Goal: Information Seeking & Learning: Learn about a topic

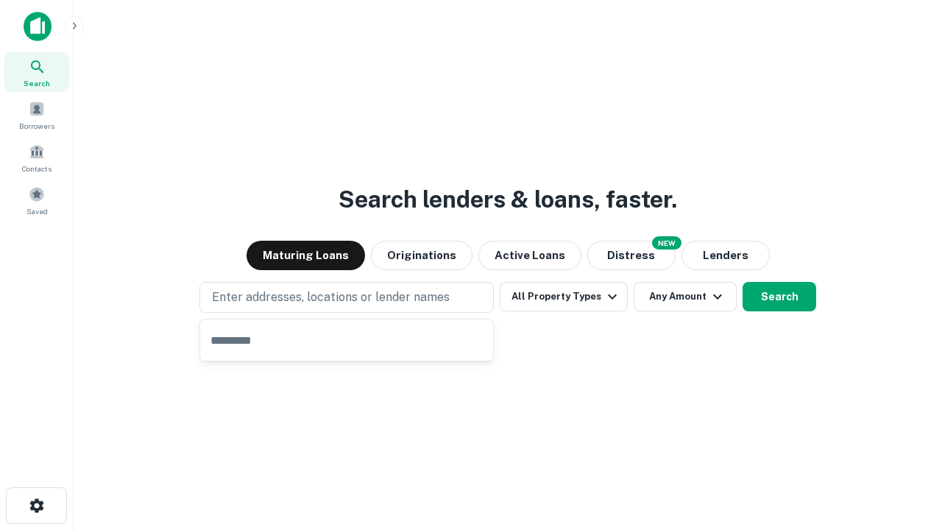
type input "**********"
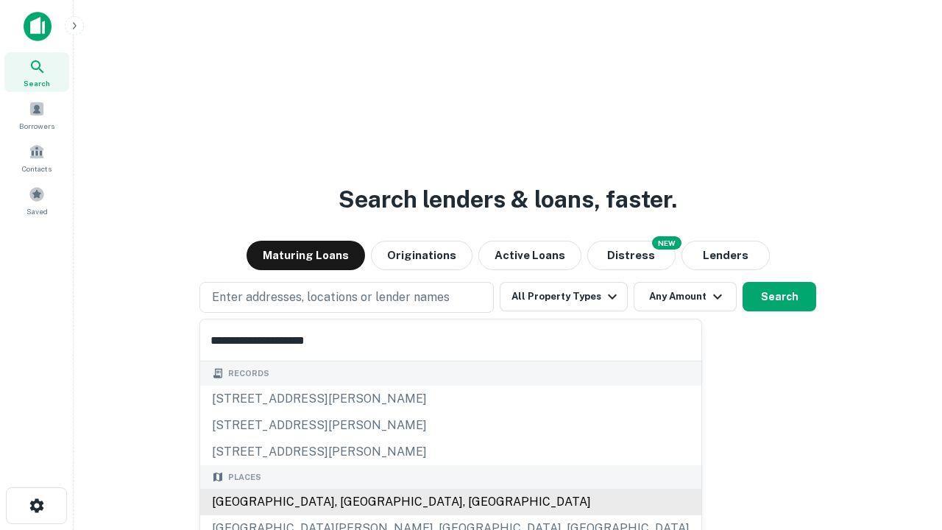
click at [352, 502] on div "[GEOGRAPHIC_DATA], [GEOGRAPHIC_DATA], [GEOGRAPHIC_DATA]" at bounding box center [450, 502] width 501 height 27
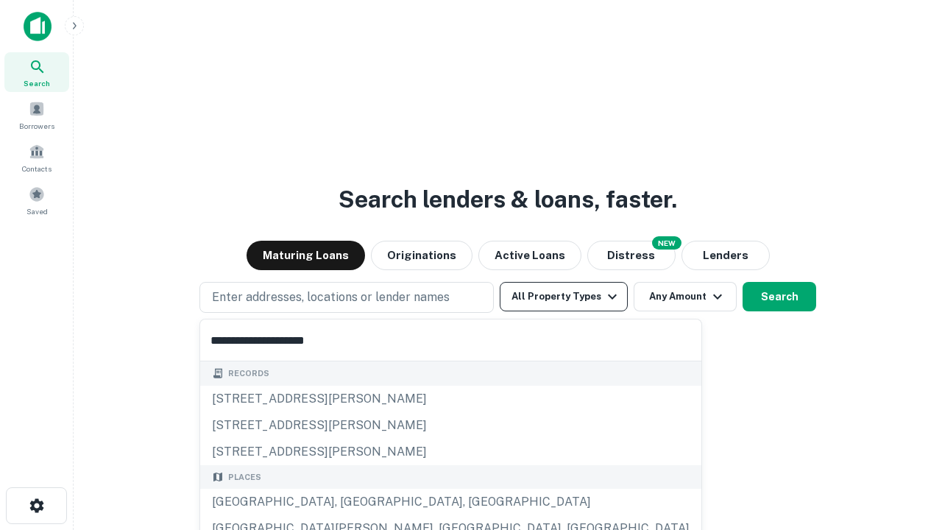
click at [564, 297] on button "All Property Types" at bounding box center [564, 296] width 128 height 29
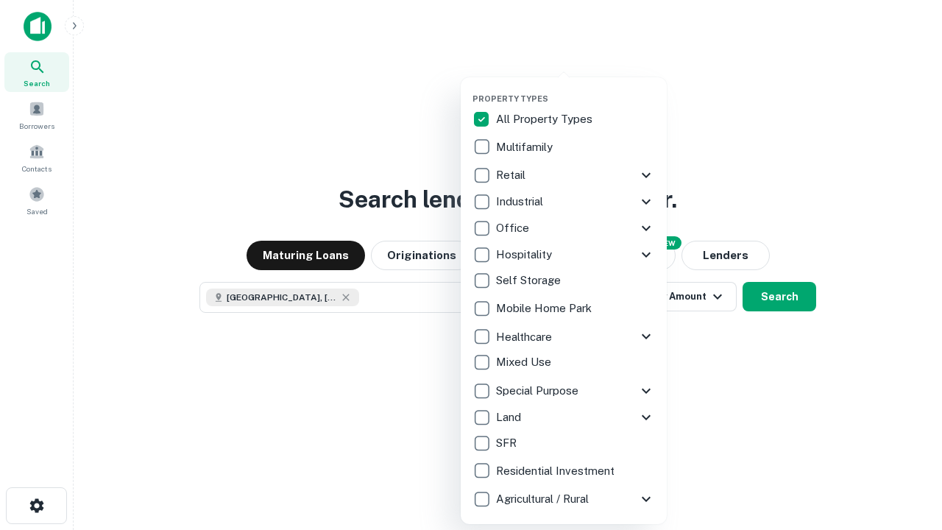
click at [576, 89] on button "button" at bounding box center [576, 89] width 206 height 1
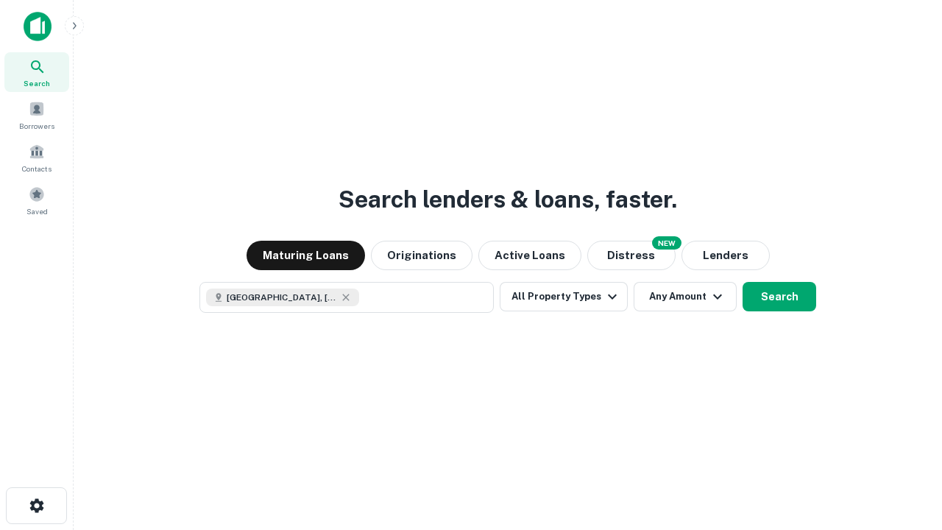
scroll to position [24, 0]
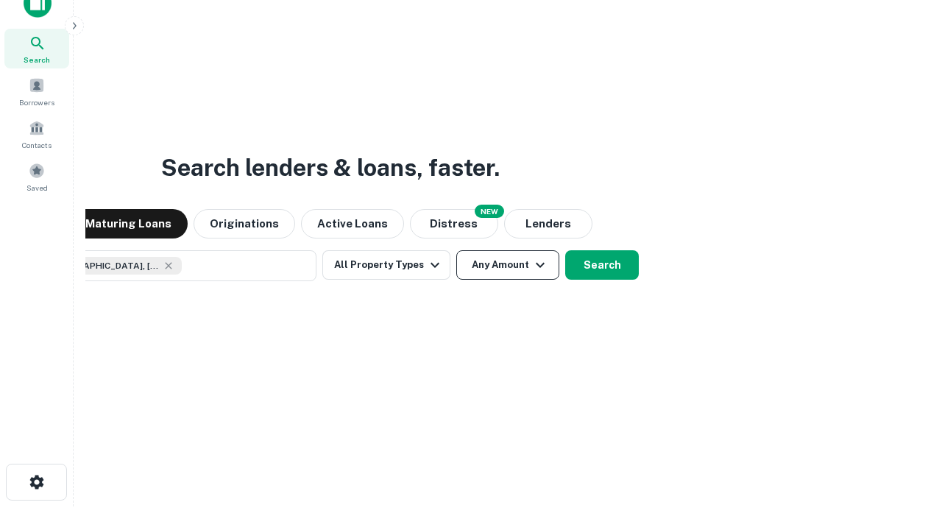
click at [456, 250] on button "Any Amount" at bounding box center [507, 264] width 103 height 29
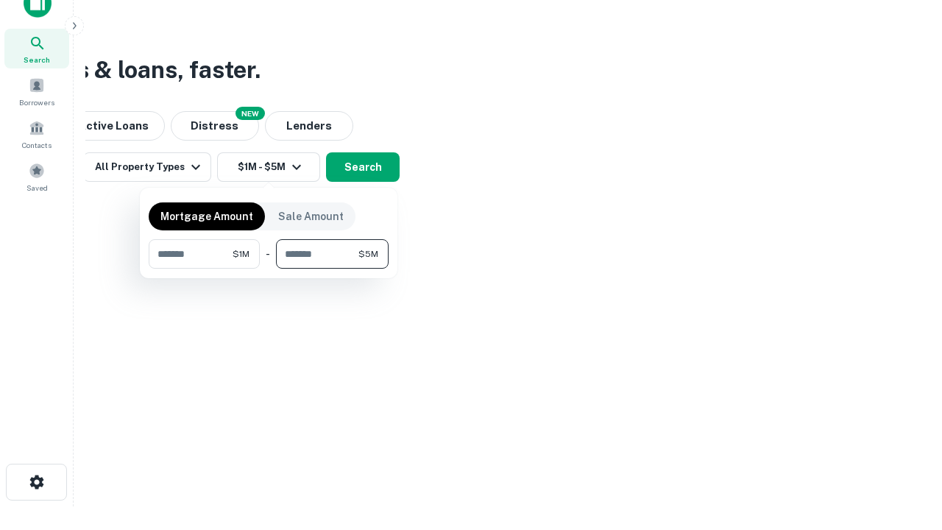
type input "*******"
click at [269, 269] on button "button" at bounding box center [269, 269] width 240 height 1
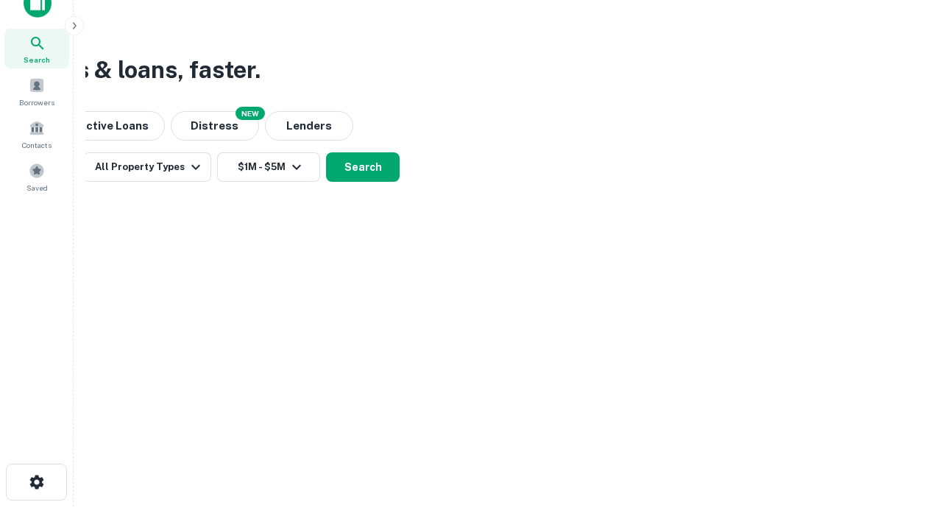
scroll to position [24, 0]
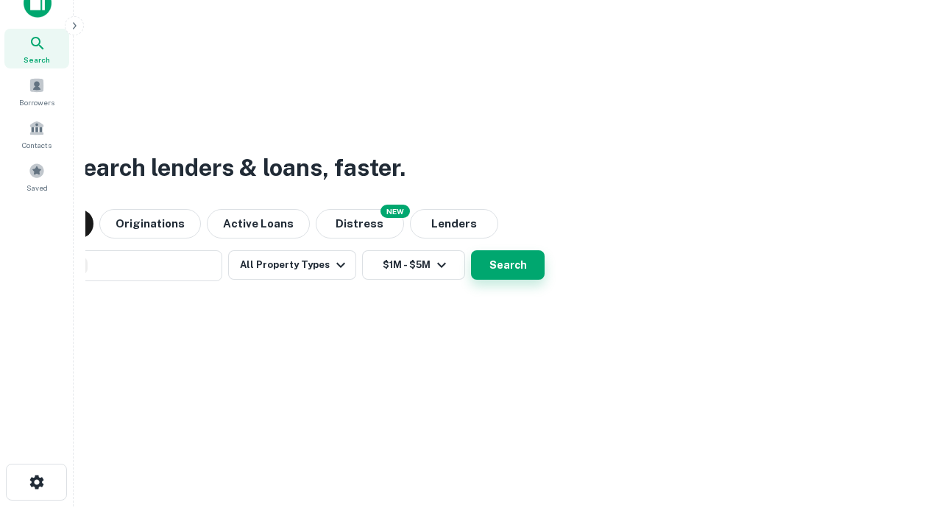
click at [471, 250] on button "Search" at bounding box center [508, 264] width 74 height 29
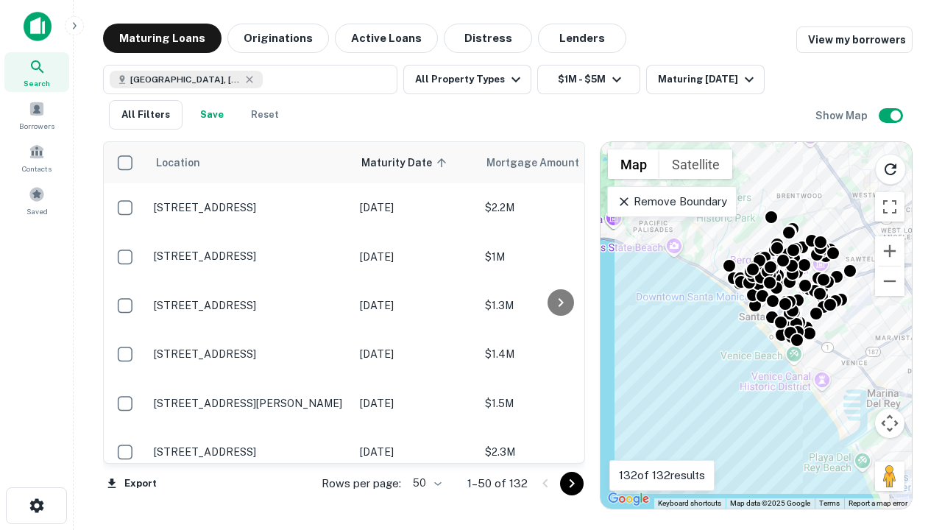
click at [425, 483] on body "Search Borrowers Contacts Saved Maturing Loans Originations Active Loans Distre…" at bounding box center [471, 265] width 942 height 530
click at [426, 446] on li "25" at bounding box center [425, 446] width 43 height 27
